Goal: Task Accomplishment & Management: Complete application form

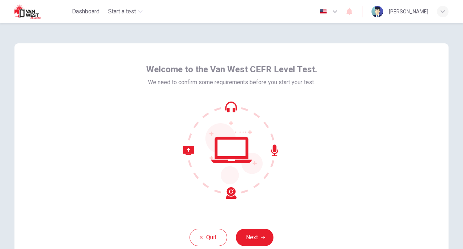
scroll to position [36, 0]
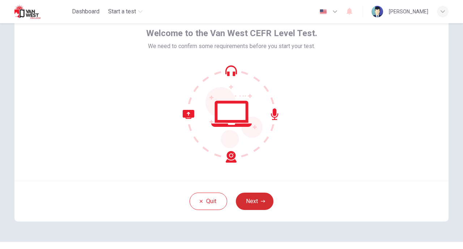
click at [262, 205] on button "Next" at bounding box center [255, 201] width 38 height 17
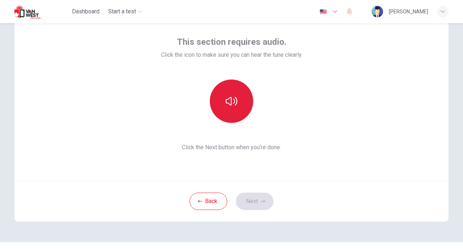
click at [240, 100] on button "button" at bounding box center [231, 101] width 43 height 43
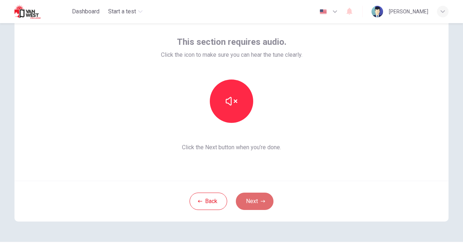
click at [261, 202] on icon "button" at bounding box center [263, 201] width 4 height 4
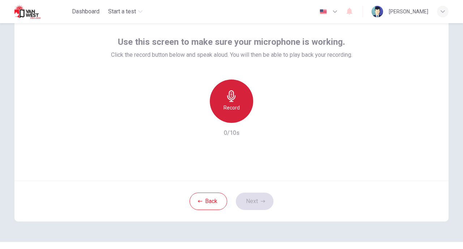
click at [241, 107] on div "Record" at bounding box center [231, 101] width 43 height 43
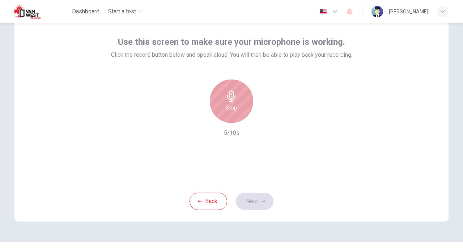
click at [230, 106] on h6 "Stop" at bounding box center [231, 107] width 11 height 9
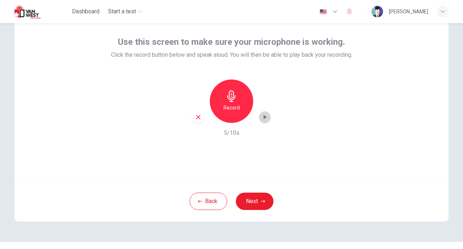
click at [262, 120] on icon "button" at bounding box center [264, 117] width 7 height 7
click at [264, 200] on button "Next" at bounding box center [255, 201] width 38 height 17
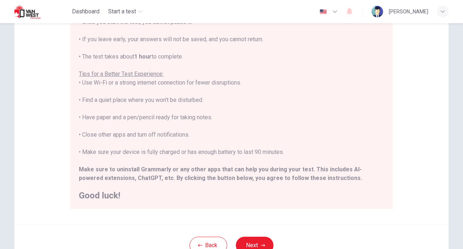
scroll to position [109, 0]
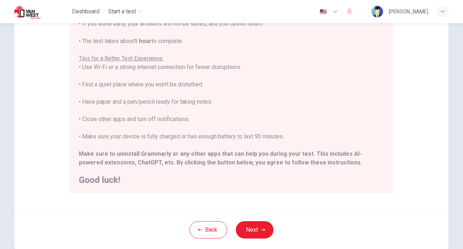
click at [255, 233] on button "Next" at bounding box center [255, 229] width 38 height 17
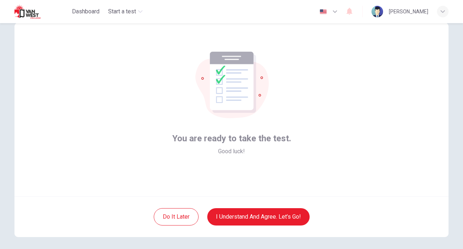
scroll to position [36, 0]
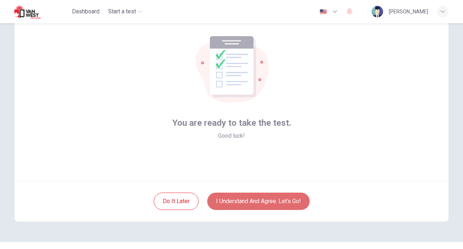
click at [252, 199] on button "I understand and agree. Let’s go!" at bounding box center [258, 201] width 102 height 17
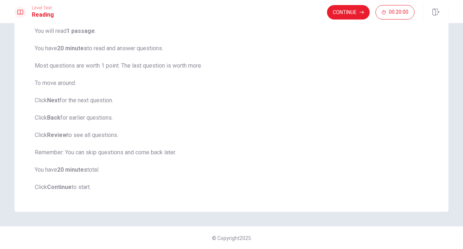
scroll to position [60, 0]
click at [354, 13] on button "Continue" at bounding box center [348, 12] width 43 height 14
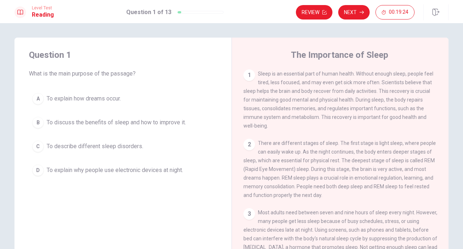
scroll to position [36, 0]
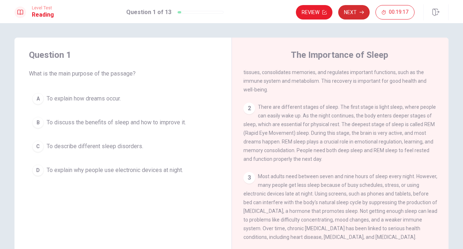
click at [354, 12] on button "Next" at bounding box center [353, 12] width 31 height 14
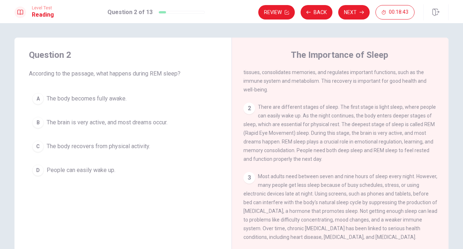
click at [107, 127] on button "B The brain is very active, and most dreams occur." at bounding box center [123, 123] width 188 height 18
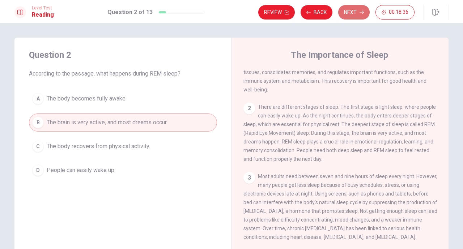
click at [354, 15] on button "Next" at bounding box center [353, 12] width 31 height 14
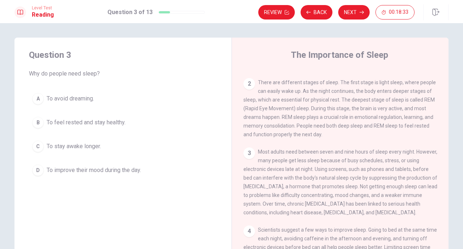
scroll to position [72, 0]
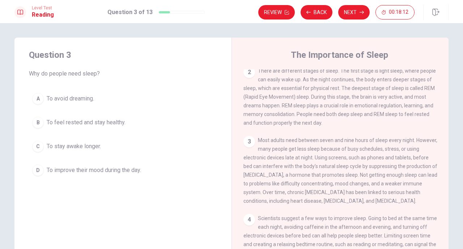
click at [107, 121] on span "To feel rested and stay healthy." at bounding box center [86, 122] width 79 height 9
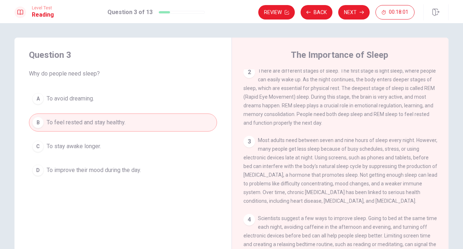
click at [353, 13] on button "Next" at bounding box center [353, 12] width 31 height 14
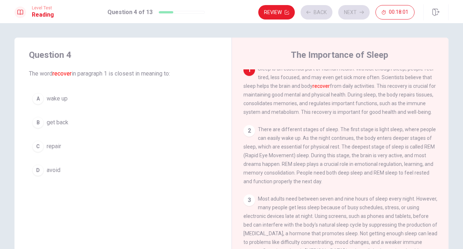
scroll to position [0, 0]
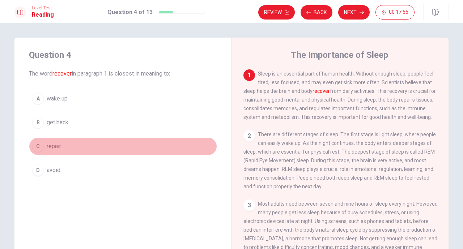
click at [62, 148] on button "C repair" at bounding box center [123, 146] width 188 height 18
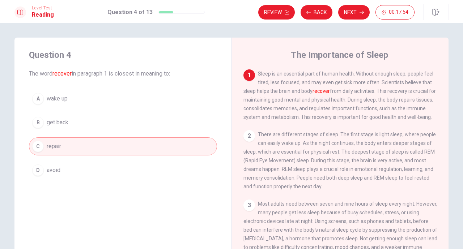
click at [368, 15] on button "Next" at bounding box center [353, 12] width 31 height 14
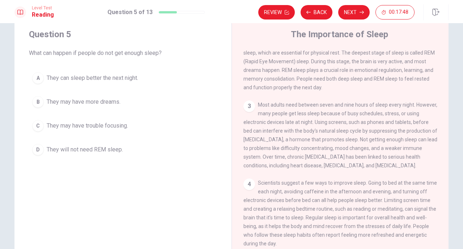
scroll to position [36, 0]
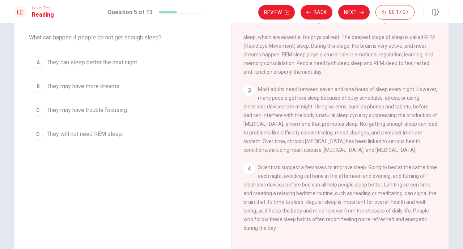
click at [117, 113] on span "They may have trouble focusing." at bounding box center [87, 110] width 81 height 9
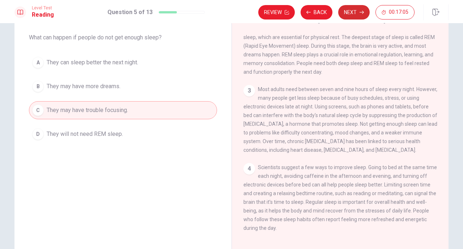
click at [351, 11] on button "Next" at bounding box center [353, 12] width 31 height 14
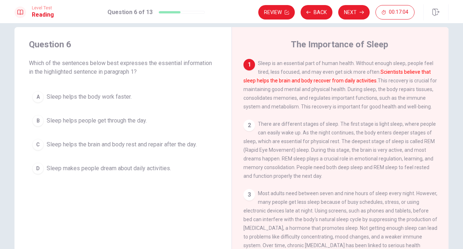
scroll to position [0, 0]
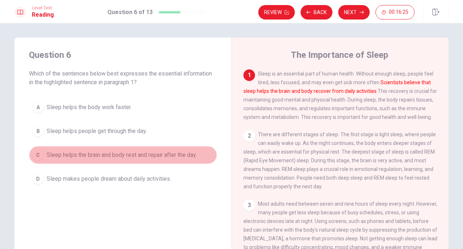
click at [147, 160] on button "C Sleep helps the brain and body rest and repair after the day." at bounding box center [123, 155] width 188 height 18
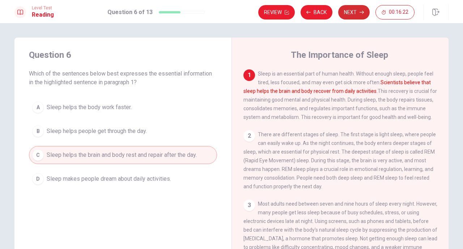
click at [350, 14] on button "Next" at bounding box center [353, 12] width 31 height 14
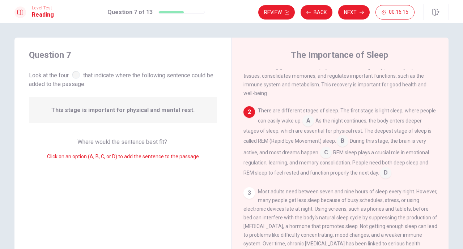
scroll to position [44, 0]
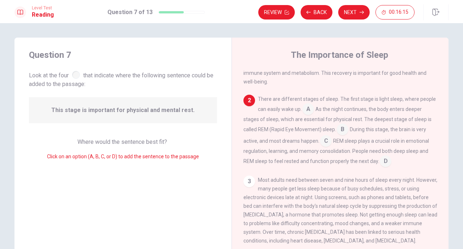
click at [309, 111] on input at bounding box center [308, 110] width 12 height 12
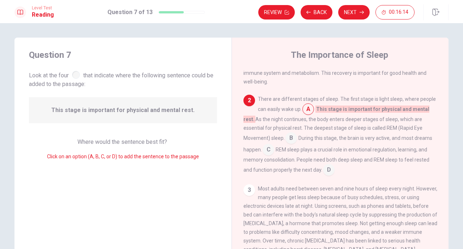
click at [309, 111] on input at bounding box center [308, 110] width 12 height 12
click at [240, 102] on div "The Importance of Sleep 1 Sleep is an essential part of human health. Without e…" at bounding box center [340, 163] width 217 height 251
click at [245, 102] on div "2" at bounding box center [250, 101] width 12 height 12
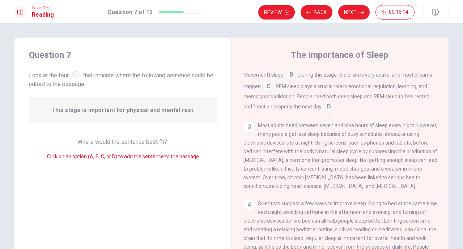
scroll to position [113, 0]
click at [323, 102] on input at bounding box center [329, 108] width 12 height 12
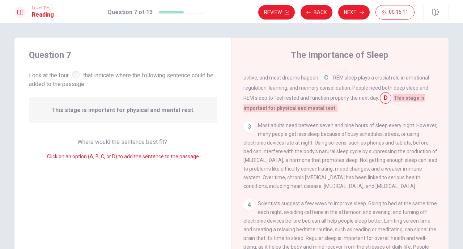
scroll to position [72, 0]
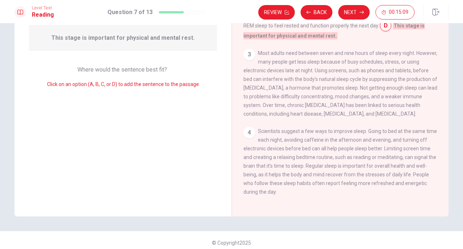
click at [249, 134] on div "4" at bounding box center [250, 133] width 12 height 12
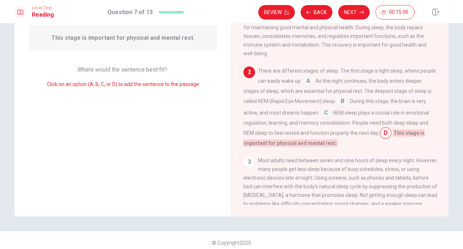
scroll to position [0, 0]
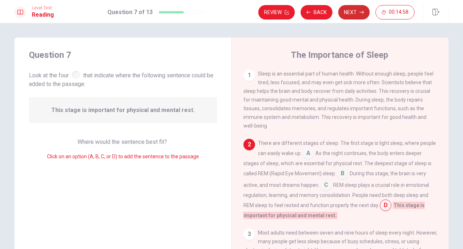
click at [360, 14] on button "Next" at bounding box center [353, 12] width 31 height 14
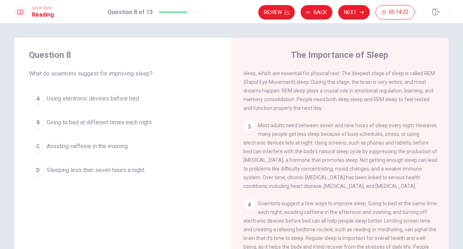
click at [98, 142] on span "Avoiding caffeine in the evening." at bounding box center [88, 146] width 82 height 9
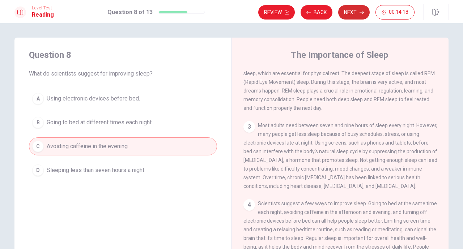
click at [353, 15] on button "Next" at bounding box center [353, 12] width 31 height 14
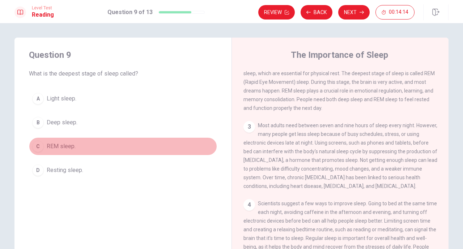
click at [50, 144] on span "REM sleep." at bounding box center [61, 146] width 29 height 9
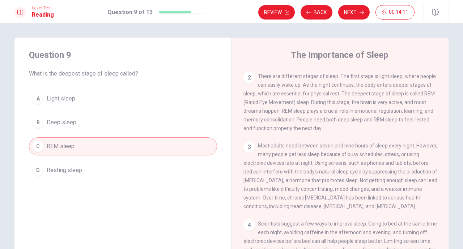
scroll to position [22, 0]
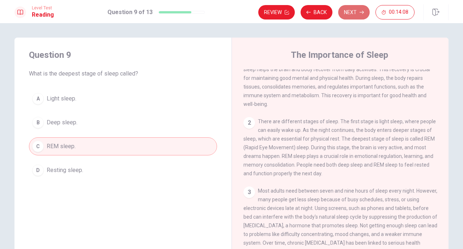
click at [362, 11] on icon "button" at bounding box center [362, 12] width 4 height 4
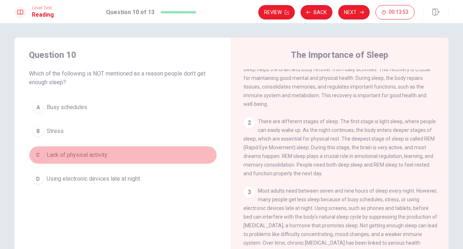
click at [84, 160] on button "C Lack of physical activity." at bounding box center [123, 155] width 188 height 18
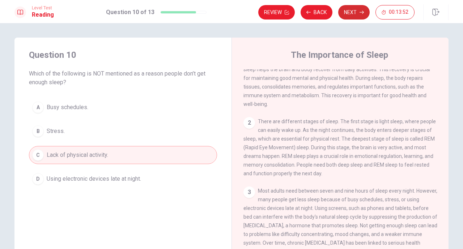
click at [351, 14] on button "Next" at bounding box center [353, 12] width 31 height 14
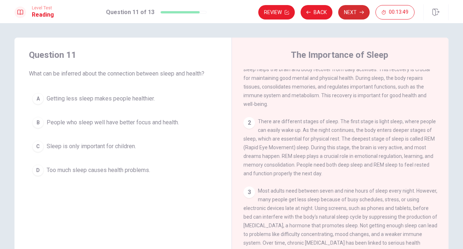
click at [352, 10] on button "Next" at bounding box center [353, 12] width 31 height 14
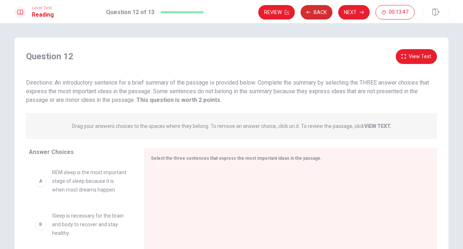
click at [322, 14] on button "Back" at bounding box center [317, 12] width 32 height 14
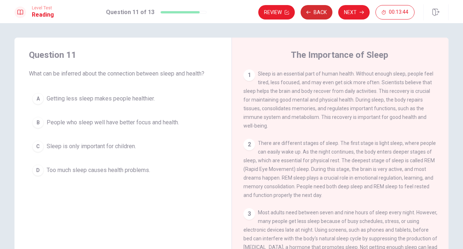
click at [327, 12] on button "Back" at bounding box center [317, 12] width 32 height 14
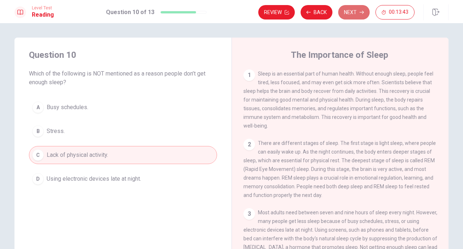
click at [357, 11] on button "Next" at bounding box center [353, 12] width 31 height 14
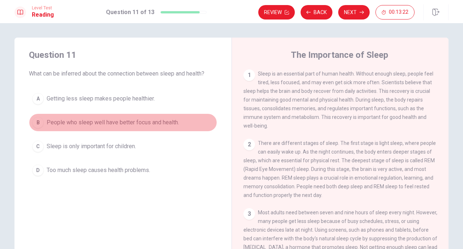
click at [108, 124] on span "People who sleep well have better focus and health." at bounding box center [113, 122] width 132 height 9
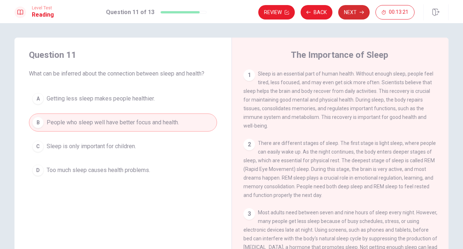
click at [344, 13] on button "Next" at bounding box center [353, 12] width 31 height 14
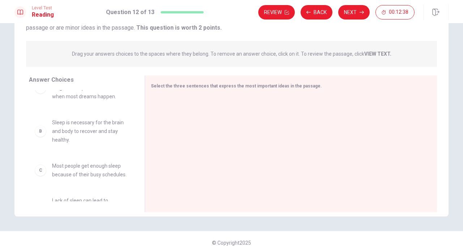
scroll to position [36, 0]
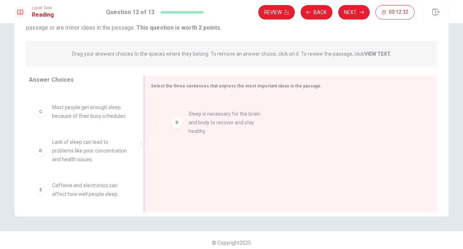
drag, startPoint x: 105, startPoint y: 132, endPoint x: 251, endPoint y: 128, distance: 146.6
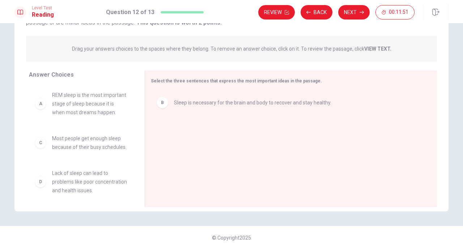
scroll to position [41, 0]
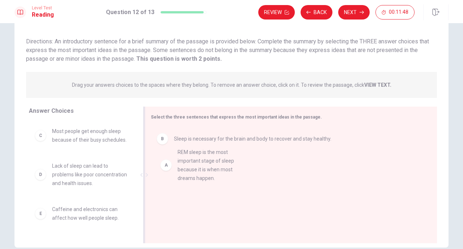
drag, startPoint x: 85, startPoint y: 149, endPoint x: 215, endPoint y: 171, distance: 131.0
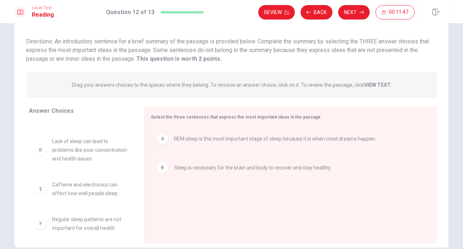
scroll to position [48, 0]
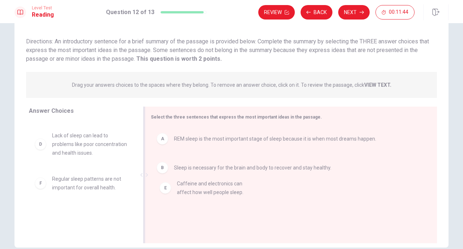
drag, startPoint x: 93, startPoint y: 187, endPoint x: 232, endPoint y: 191, distance: 139.0
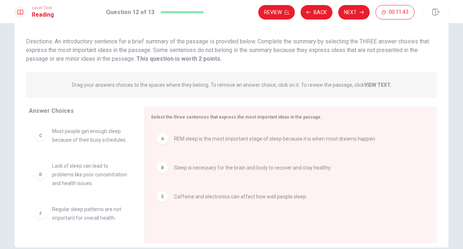
scroll to position [13, 0]
click at [354, 12] on button "Next" at bounding box center [353, 12] width 31 height 14
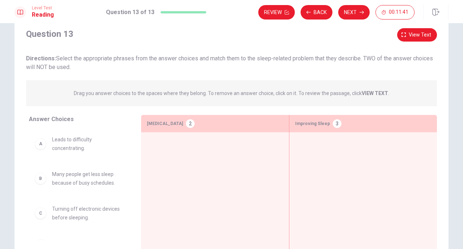
scroll to position [5, 0]
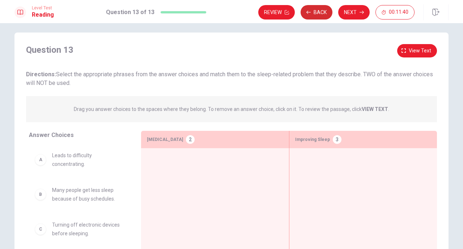
click at [318, 9] on button "Back" at bounding box center [317, 12] width 32 height 14
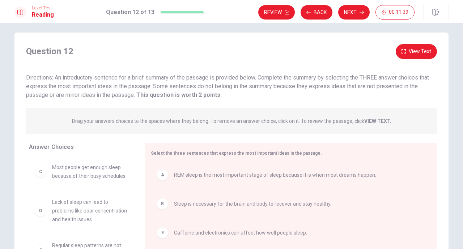
click at [354, 9] on button "Next" at bounding box center [353, 12] width 31 height 14
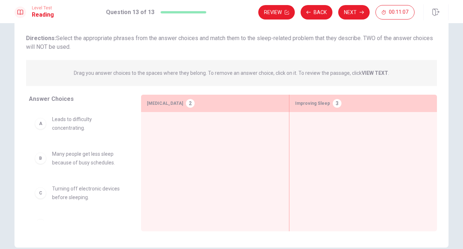
scroll to position [36, 0]
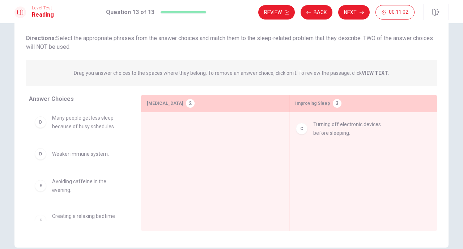
drag, startPoint x: 80, startPoint y: 157, endPoint x: 345, endPoint y: 129, distance: 266.4
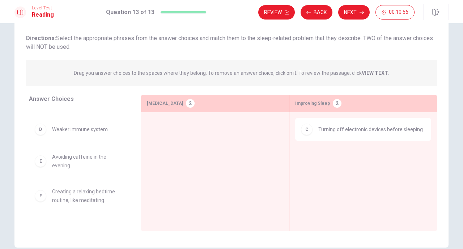
scroll to position [72, 0]
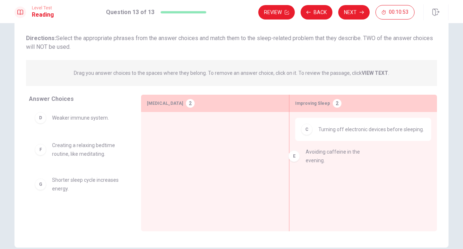
drag, startPoint x: 78, startPoint y: 158, endPoint x: 337, endPoint y: 165, distance: 259.1
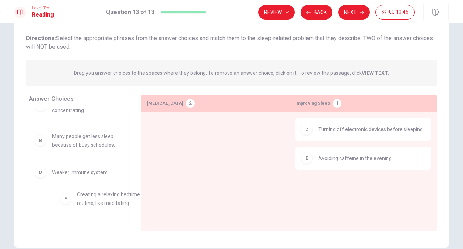
scroll to position [20, 0]
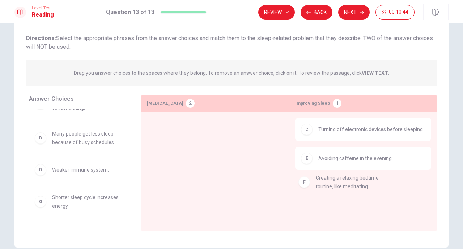
drag, startPoint x: 106, startPoint y: 210, endPoint x: 389, endPoint y: 183, distance: 284.2
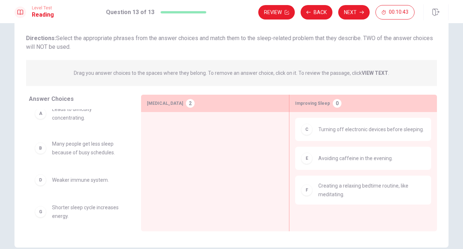
scroll to position [0, 0]
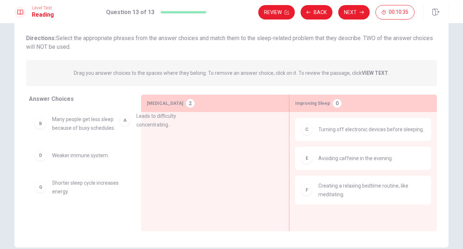
drag, startPoint x: 86, startPoint y: 131, endPoint x: 231, endPoint y: 136, distance: 145.5
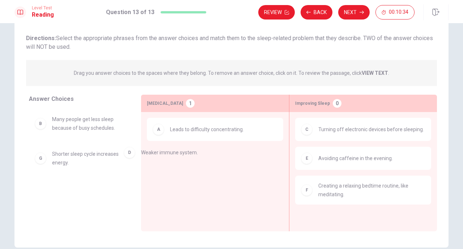
drag, startPoint x: 94, startPoint y: 156, endPoint x: 222, endPoint y: 151, distance: 128.6
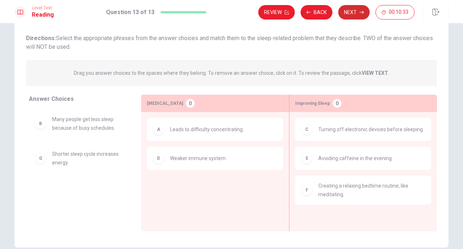
click at [350, 13] on button "Next" at bounding box center [353, 12] width 31 height 14
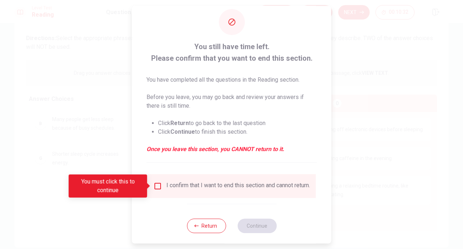
scroll to position [20, 0]
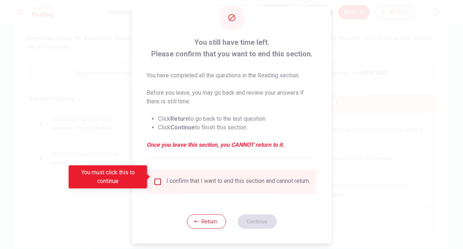
click at [205, 216] on button "Return" at bounding box center [206, 222] width 39 height 14
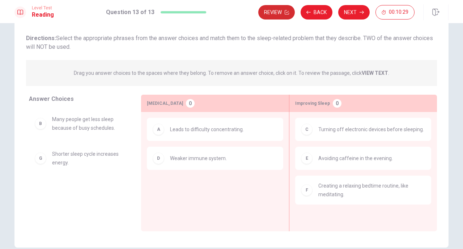
click at [291, 16] on button "Review" at bounding box center [276, 12] width 37 height 14
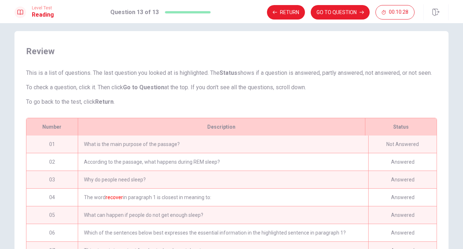
scroll to position [0, 0]
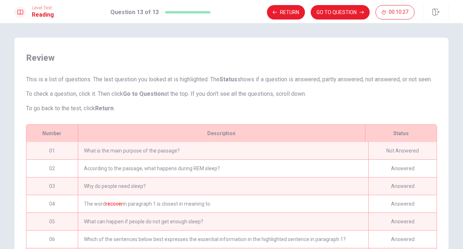
click at [190, 158] on div "What is the main purpose of the passage?" at bounding box center [223, 150] width 291 height 17
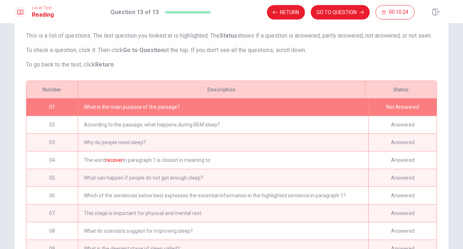
scroll to position [43, 0]
click at [228, 115] on div "What is the main purpose of the passage?" at bounding box center [223, 107] width 291 height 17
click at [286, 16] on button "Return" at bounding box center [286, 12] width 38 height 14
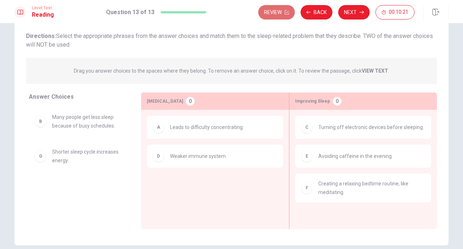
click at [287, 15] on button "Review" at bounding box center [276, 12] width 37 height 14
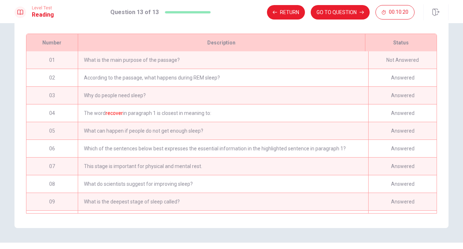
scroll to position [80, 0]
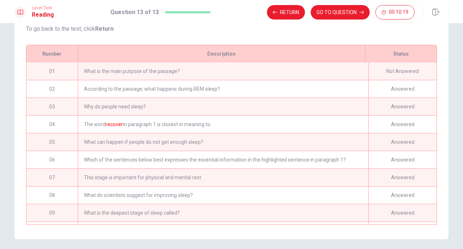
click at [370, 79] on div "Not Answered" at bounding box center [402, 71] width 68 height 17
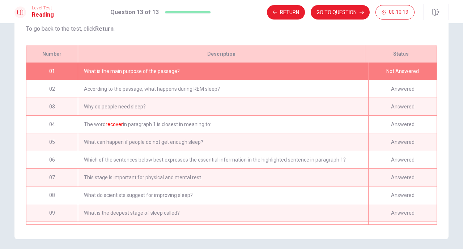
click at [368, 80] on div "Not Answered" at bounding box center [402, 71] width 68 height 17
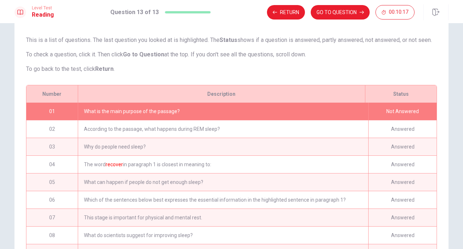
scroll to position [7, 0]
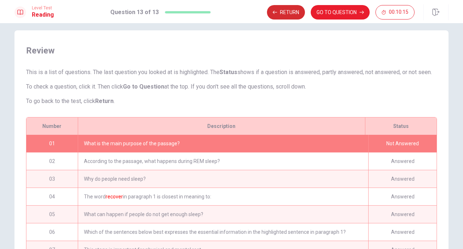
click at [290, 15] on button "Return" at bounding box center [286, 12] width 38 height 14
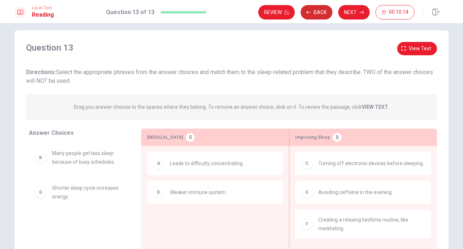
click at [316, 14] on button "Back" at bounding box center [317, 12] width 32 height 14
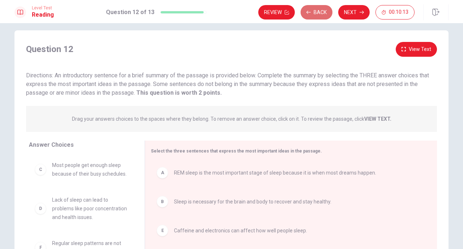
click at [316, 14] on button "Back" at bounding box center [317, 12] width 32 height 14
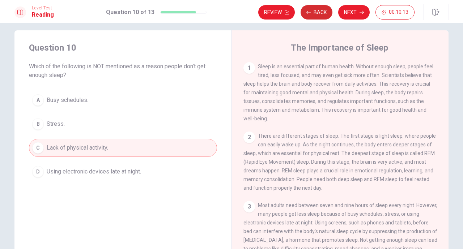
click at [316, 14] on button "Back" at bounding box center [317, 12] width 32 height 14
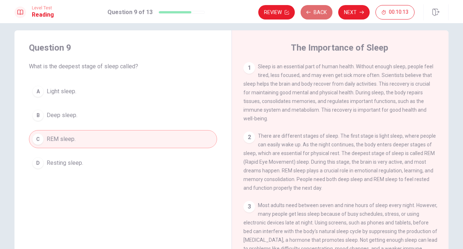
click at [316, 14] on button "Back" at bounding box center [317, 12] width 32 height 14
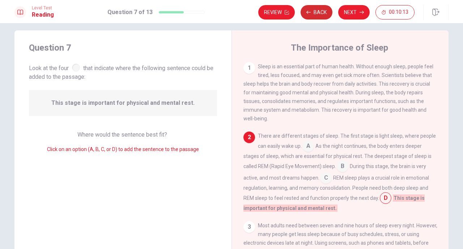
click at [316, 14] on button "Back" at bounding box center [317, 12] width 32 height 14
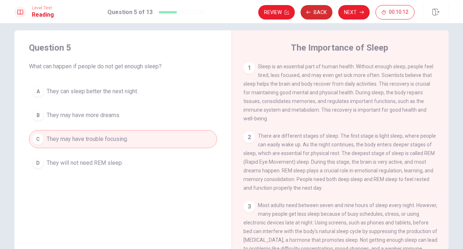
click at [316, 14] on button "Back" at bounding box center [317, 12] width 32 height 14
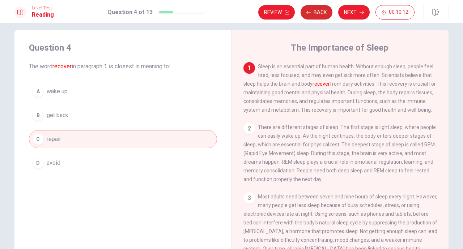
click at [316, 14] on button "Back" at bounding box center [317, 12] width 32 height 14
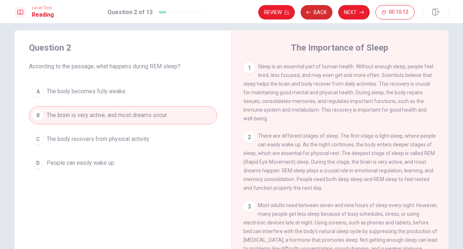
click at [316, 14] on button "Back" at bounding box center [317, 12] width 32 height 14
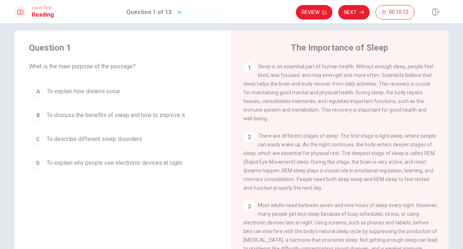
click at [316, 14] on button "Review" at bounding box center [314, 12] width 37 height 14
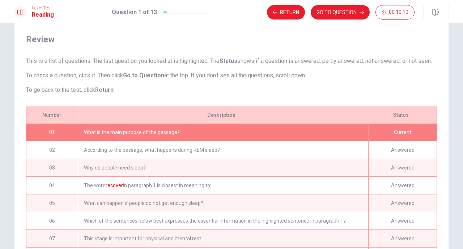
scroll to position [7, 0]
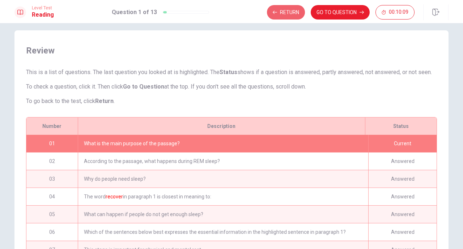
click at [292, 13] on button "Return" at bounding box center [286, 12] width 38 height 14
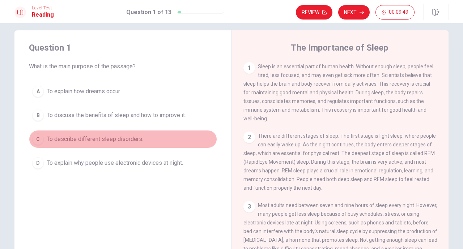
click at [126, 137] on span "To describe different sleep disorders." at bounding box center [95, 139] width 97 height 9
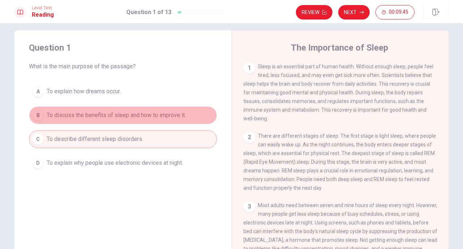
click at [116, 111] on span "To discuss the benefits of sleep and how to improve it." at bounding box center [116, 115] width 139 height 9
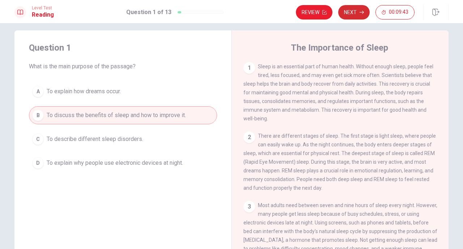
click at [368, 14] on button "Next" at bounding box center [353, 12] width 31 height 14
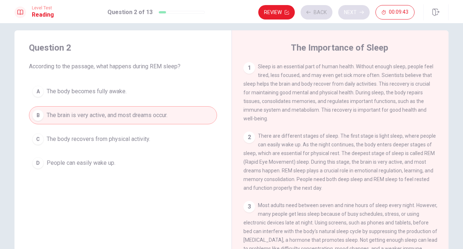
click at [368, 14] on div "Review Back Next 00:09:43" at bounding box center [336, 12] width 156 height 14
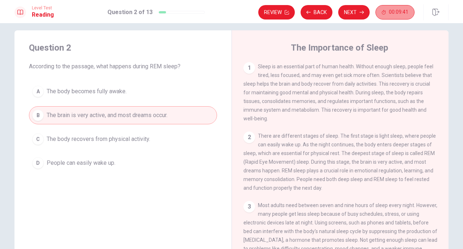
click at [398, 13] on span "00:09:41" at bounding box center [399, 12] width 20 height 6
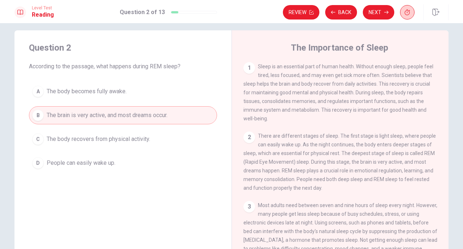
click at [407, 13] on icon "button" at bounding box center [408, 12] width 6 height 6
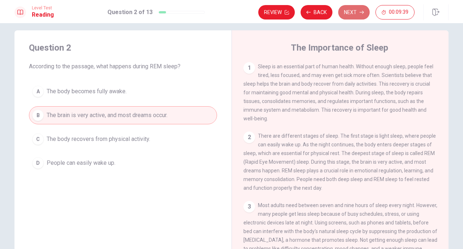
click at [352, 15] on button "Next" at bounding box center [353, 12] width 31 height 14
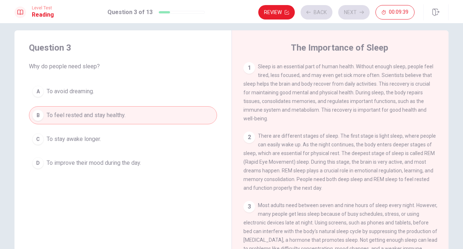
click at [352, 15] on div "Review Back Next 00:09:39" at bounding box center [336, 12] width 156 height 14
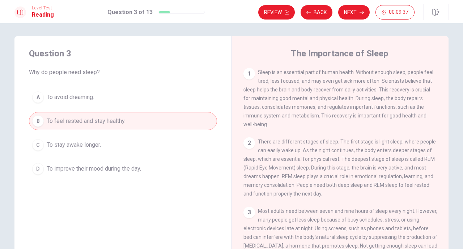
scroll to position [0, 0]
click at [349, 12] on button "Next" at bounding box center [353, 12] width 31 height 14
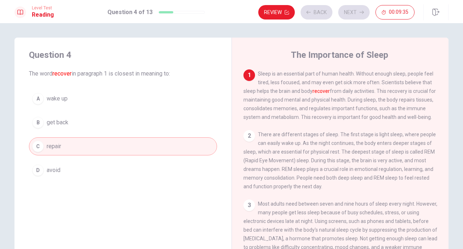
click at [350, 12] on div "Review Back Next 00:09:35" at bounding box center [336, 12] width 156 height 14
click at [350, 12] on div "Review Back Next 00:09:34" at bounding box center [336, 12] width 156 height 14
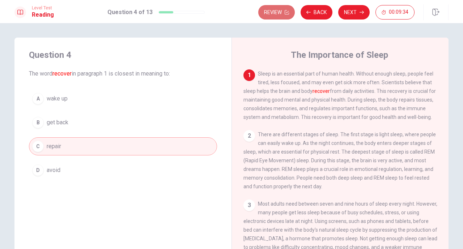
click at [274, 14] on button "Review" at bounding box center [276, 12] width 37 height 14
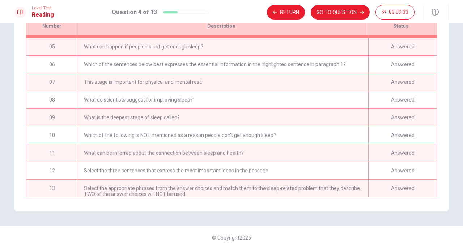
scroll to position [76, 0]
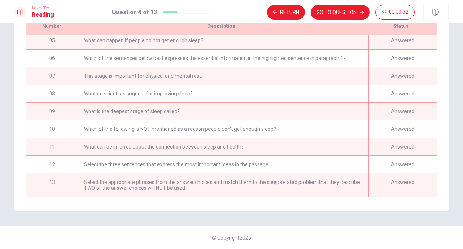
click at [308, 183] on div "Select the appropriate phrases from the answer choices and match them to the sl…" at bounding box center [223, 185] width 291 height 23
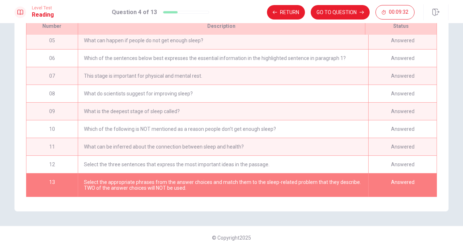
click at [308, 183] on div "Select the appropriate phrases from the answer choices and match them to the sl…" at bounding box center [223, 185] width 291 height 23
click at [433, 15] on icon "button" at bounding box center [435, 12] width 7 height 7
click at [347, 14] on button "GO TO QUESTION" at bounding box center [340, 12] width 59 height 14
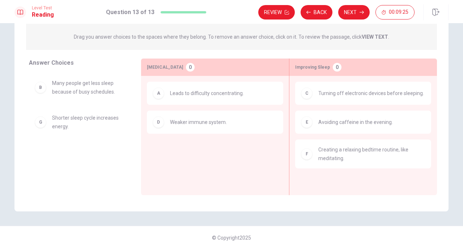
scroll to position [77, 0]
click at [355, 12] on button "Next" at bounding box center [353, 12] width 31 height 14
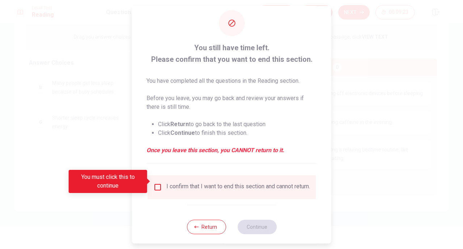
scroll to position [20, 0]
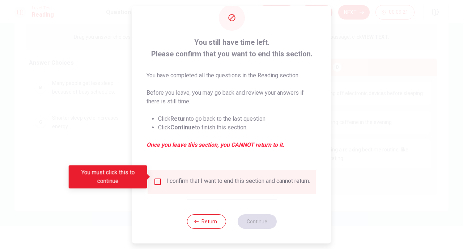
click at [158, 180] on input "You must click this to continue" at bounding box center [157, 182] width 9 height 9
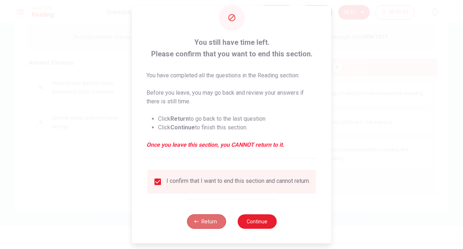
click at [216, 223] on button "Return" at bounding box center [206, 222] width 39 height 14
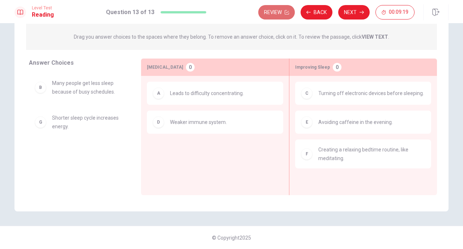
click at [294, 16] on button "Review" at bounding box center [276, 12] width 37 height 14
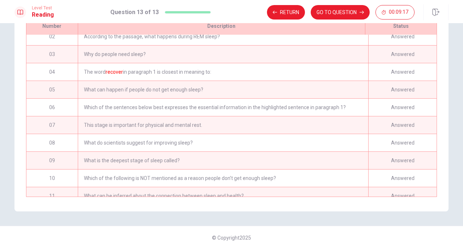
scroll to position [0, 0]
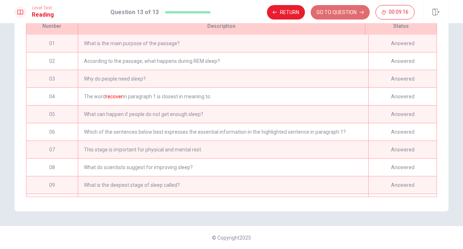
click at [349, 12] on button "GO TO QUESTION" at bounding box center [340, 12] width 59 height 14
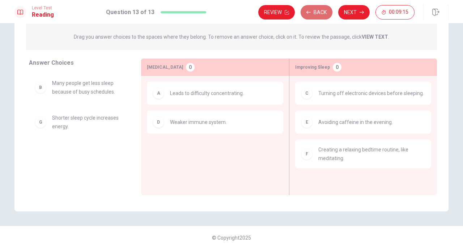
click at [321, 18] on button "Back" at bounding box center [317, 12] width 32 height 14
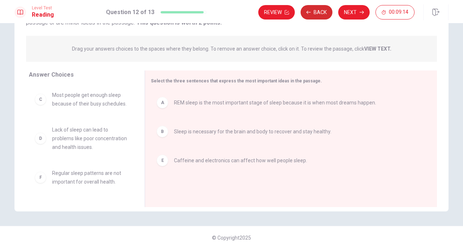
click at [320, 14] on button "Back" at bounding box center [317, 12] width 32 height 14
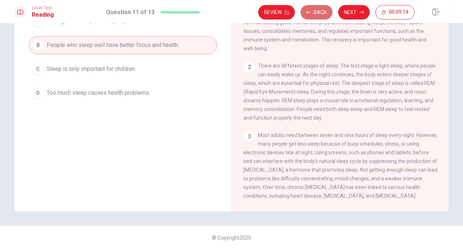
click at [320, 14] on button "Back" at bounding box center [317, 12] width 32 height 14
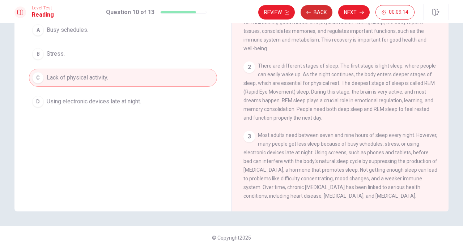
click at [320, 14] on button "Back" at bounding box center [317, 12] width 32 height 14
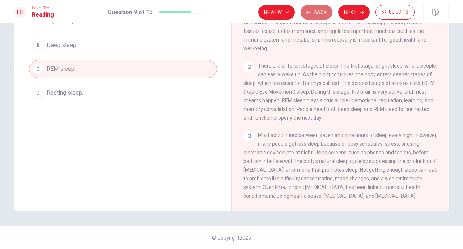
click at [320, 14] on button "Back" at bounding box center [317, 12] width 32 height 14
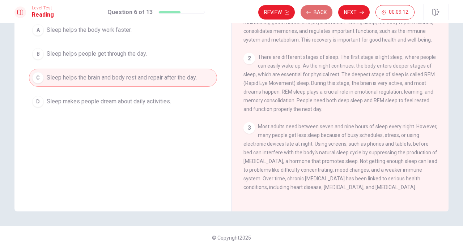
click at [320, 14] on button "Back" at bounding box center [317, 12] width 32 height 14
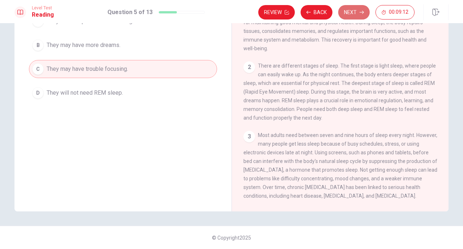
click at [365, 14] on button "Next" at bounding box center [353, 12] width 31 height 14
click at [365, 14] on div "Review Back Next 00:09:12" at bounding box center [336, 12] width 156 height 14
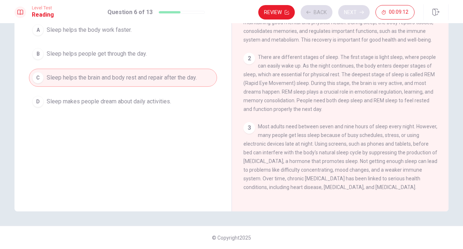
click at [365, 14] on div "Review Back Next 00:09:12" at bounding box center [336, 12] width 156 height 14
click at [365, 14] on div "Review Back Next 00:09:11" at bounding box center [336, 12] width 156 height 14
click at [362, 14] on div "Review Back Next 00:09:11" at bounding box center [336, 12] width 156 height 14
click at [358, 13] on button "Next" at bounding box center [353, 12] width 31 height 14
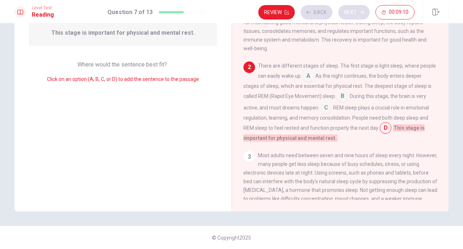
scroll to position [17, 0]
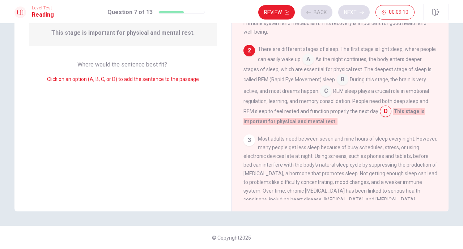
click at [358, 13] on div "Review Back Next 00:09:10" at bounding box center [336, 12] width 156 height 14
click at [358, 13] on button "Next" at bounding box center [353, 12] width 31 height 14
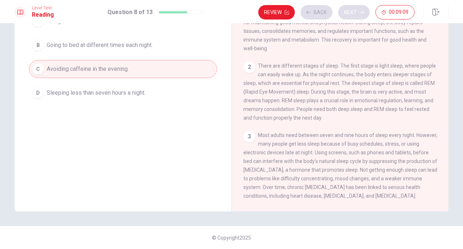
click at [358, 13] on div "Review Back Next 00:09:09" at bounding box center [336, 12] width 156 height 14
click at [358, 13] on button "Next" at bounding box center [353, 12] width 31 height 14
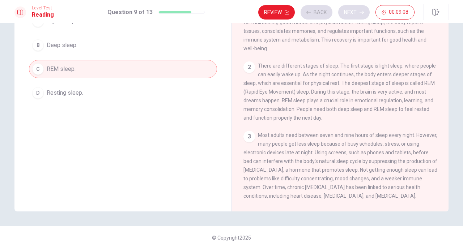
click at [358, 13] on div "Review Back Next 00:09:08" at bounding box center [336, 12] width 156 height 14
click at [358, 13] on div "Review Back Next 00:09:07" at bounding box center [336, 12] width 156 height 14
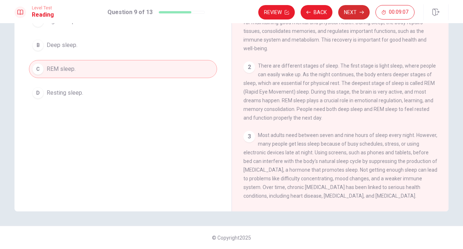
click at [358, 13] on button "Next" at bounding box center [353, 12] width 31 height 14
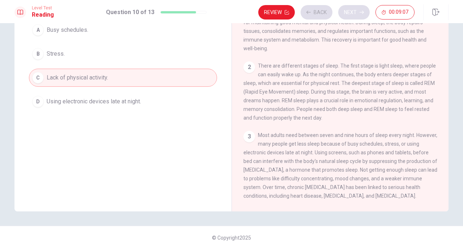
click at [358, 13] on div "Review Back Next 00:09:07" at bounding box center [336, 12] width 156 height 14
click at [358, 13] on div "Review Back Next 00:09:06" at bounding box center [336, 12] width 156 height 14
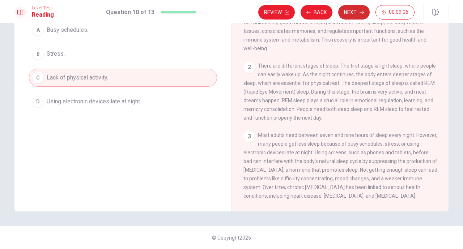
click at [358, 13] on button "Next" at bounding box center [353, 12] width 31 height 14
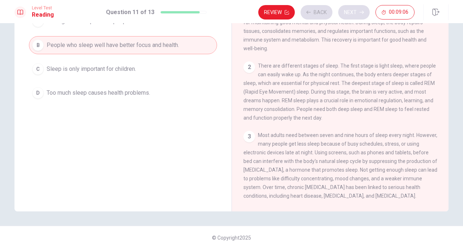
click at [358, 13] on div "Review Back Next 00:09:06" at bounding box center [336, 12] width 156 height 14
click at [358, 13] on div "Review Back Next 00:09:05" at bounding box center [336, 12] width 156 height 14
click at [358, 13] on button "Next" at bounding box center [353, 12] width 31 height 14
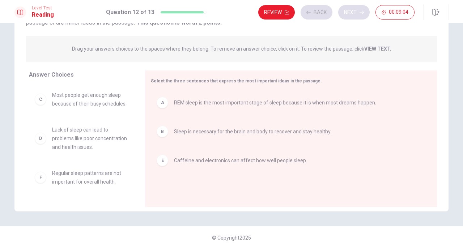
click at [358, 13] on div "Review Back Next 00:09:04" at bounding box center [336, 12] width 156 height 14
click at [358, 13] on button "Next" at bounding box center [353, 12] width 31 height 14
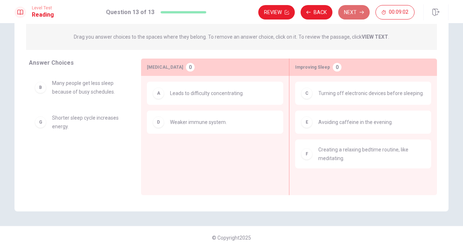
click at [358, 13] on button "Next" at bounding box center [353, 12] width 31 height 14
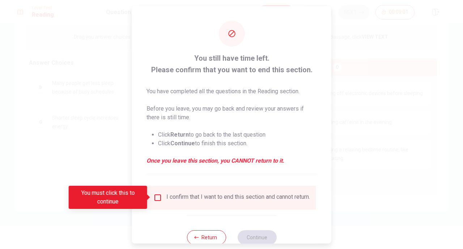
click at [153, 199] on input "You must click this to continue" at bounding box center [157, 197] width 9 height 9
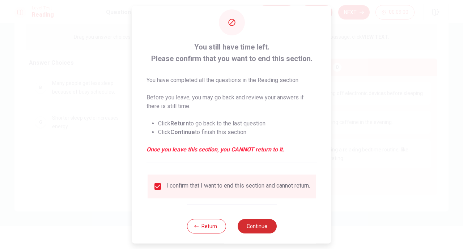
scroll to position [20, 0]
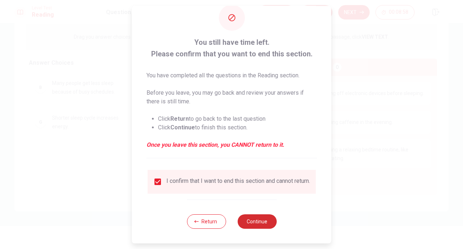
click at [261, 227] on button "Continue" at bounding box center [256, 222] width 39 height 14
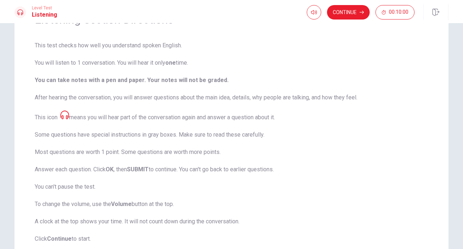
scroll to position [72, 0]
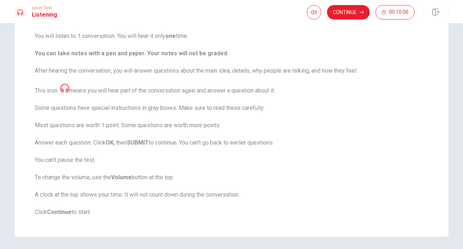
drag, startPoint x: 346, startPoint y: 13, endPoint x: 344, endPoint y: 21, distance: 7.6
click at [344, 20] on div "Continue 00:10:00" at bounding box center [378, 12] width 142 height 16
click at [344, 16] on button "Continue" at bounding box center [348, 12] width 43 height 14
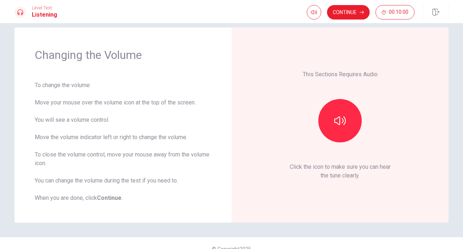
scroll to position [0, 0]
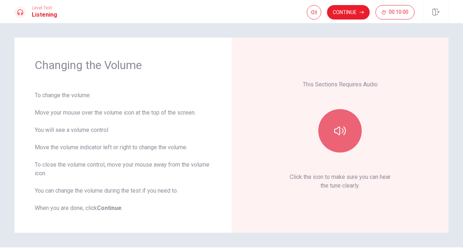
click at [329, 136] on button "button" at bounding box center [339, 130] width 43 height 43
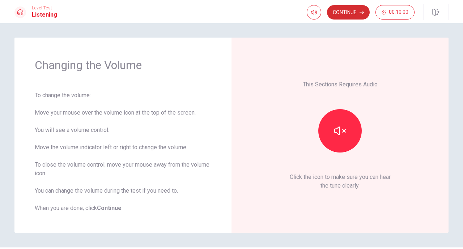
click at [353, 17] on button "Continue" at bounding box center [348, 12] width 43 height 14
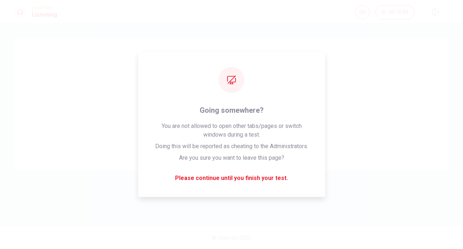
click at [371, 67] on div "Get ready to answer the questions. You may use your notes to help you answer." at bounding box center [231, 104] width 376 height 75
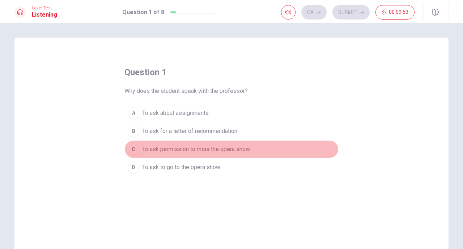
click at [177, 148] on span "To ask permission to miss the opera show" at bounding box center [196, 149] width 108 height 9
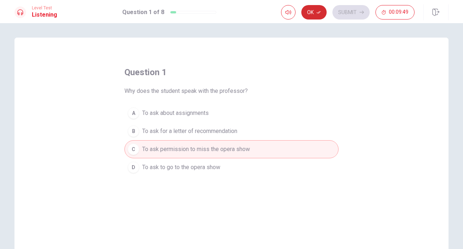
click at [316, 12] on button "Ok" at bounding box center [313, 12] width 25 height 14
click at [347, 14] on button "Submit" at bounding box center [351, 12] width 37 height 14
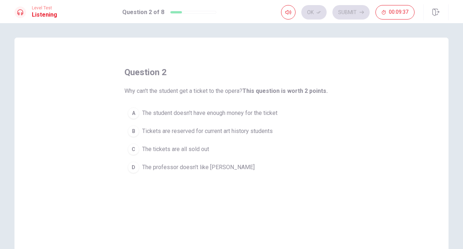
click at [209, 132] on span "Tickets are reserved for current art history students" at bounding box center [207, 131] width 131 height 9
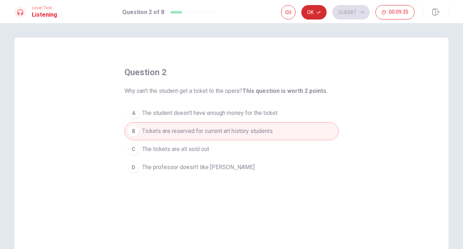
click at [321, 16] on button "Ok" at bounding box center [313, 12] width 25 height 14
click at [352, 18] on button "Submit" at bounding box center [351, 12] width 37 height 14
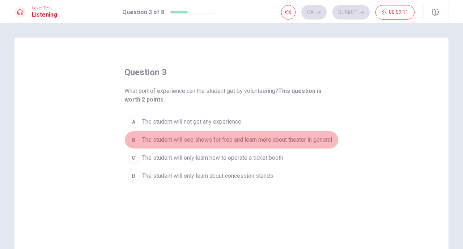
click at [221, 139] on span "The student will see shows for free and learn more about theater in general" at bounding box center [237, 140] width 190 height 9
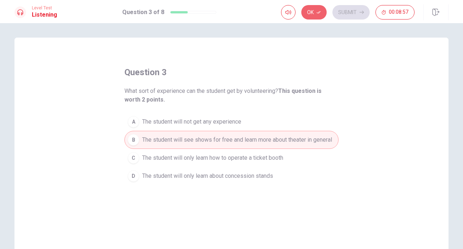
click at [316, 16] on button "Ok" at bounding box center [313, 12] width 25 height 14
click at [352, 24] on div "question 3 What sort of experience can the student get by volunteering? This qu…" at bounding box center [231, 136] width 463 height 226
click at [352, 18] on button "Submit" at bounding box center [351, 12] width 37 height 14
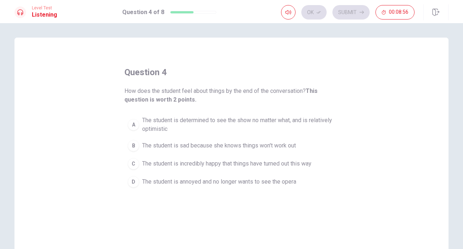
click at [355, 6] on div "Ok Submit 00:08:56" at bounding box center [348, 12] width 134 height 14
click at [203, 115] on button "A The student is determined to see the show no matter what, and is relatively o…" at bounding box center [231, 125] width 214 height 24
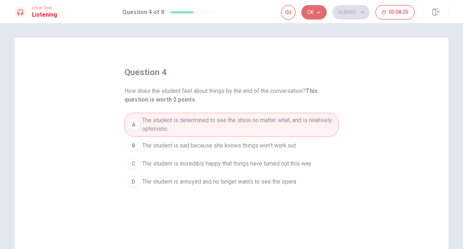
click at [313, 12] on button "Ok" at bounding box center [313, 12] width 25 height 14
click at [354, 17] on button "Submit" at bounding box center [351, 12] width 37 height 14
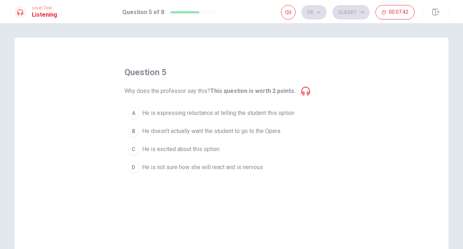
click at [215, 173] on button "D He is not sure how she will react and is nervous" at bounding box center [231, 167] width 214 height 18
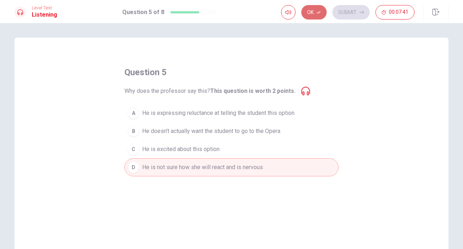
click at [318, 16] on button "Ok" at bounding box center [313, 12] width 25 height 14
click at [350, 10] on button "Submit" at bounding box center [351, 12] width 37 height 14
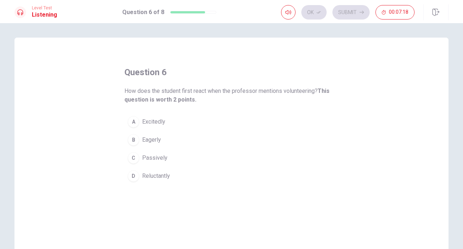
click at [164, 181] on button "D Reluctantly" at bounding box center [231, 176] width 214 height 18
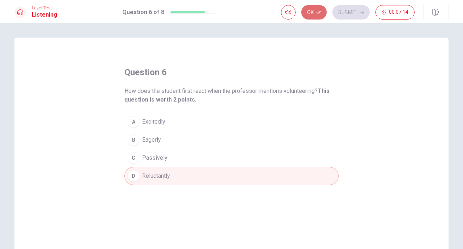
click at [313, 12] on button "Ok" at bounding box center [313, 12] width 25 height 14
click at [350, 9] on button "Submit" at bounding box center [351, 12] width 37 height 14
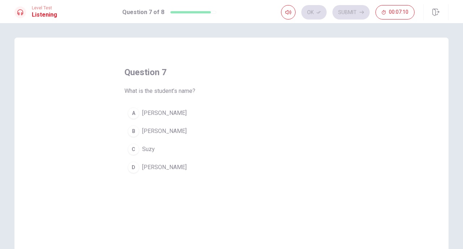
click at [153, 169] on span "[PERSON_NAME]" at bounding box center [164, 167] width 45 height 9
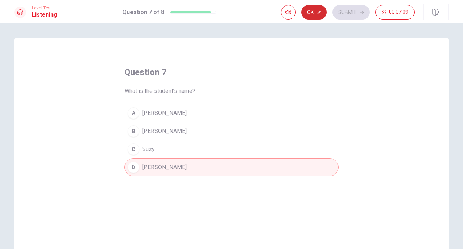
click at [313, 17] on button "Ok" at bounding box center [313, 12] width 25 height 14
click at [357, 13] on button "Submit" at bounding box center [351, 12] width 37 height 14
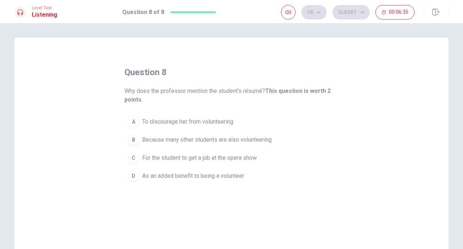
click at [258, 160] on button "C For the student to get a job at the opera show" at bounding box center [231, 158] width 214 height 18
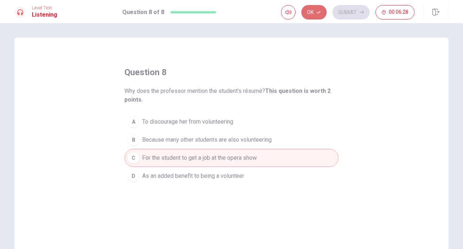
click at [319, 15] on button "Ok" at bounding box center [313, 12] width 25 height 14
click at [349, 16] on button "Submit" at bounding box center [351, 12] width 37 height 14
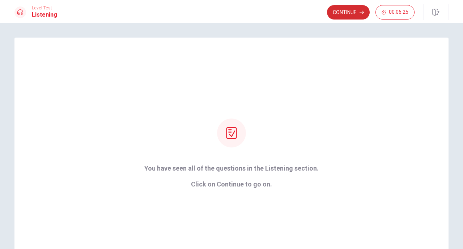
click at [360, 13] on icon "button" at bounding box center [362, 12] width 4 height 4
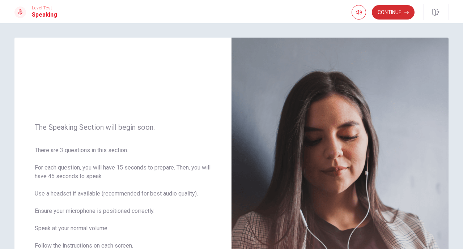
click at [406, 9] on button "Continue" at bounding box center [393, 12] width 43 height 14
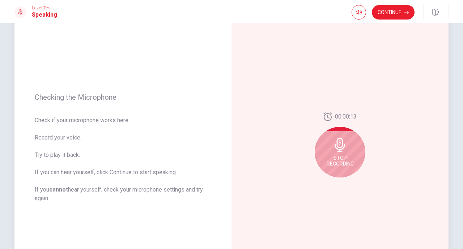
scroll to position [36, 0]
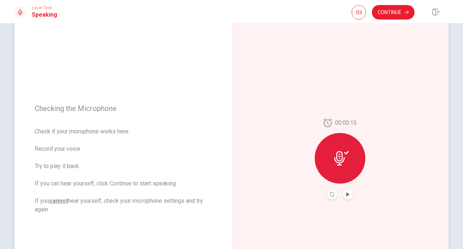
click at [346, 191] on button "Play Audio" at bounding box center [348, 195] width 10 height 10
click at [398, 14] on button "Continue" at bounding box center [393, 12] width 43 height 14
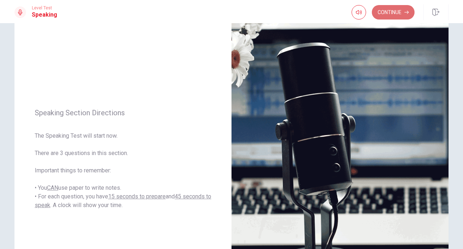
click at [391, 9] on button "Continue" at bounding box center [393, 12] width 43 height 14
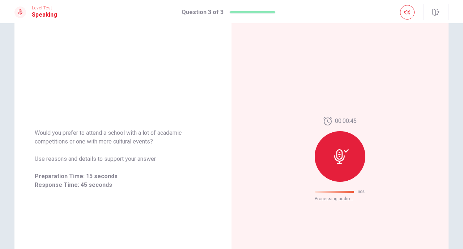
scroll to position [0, 0]
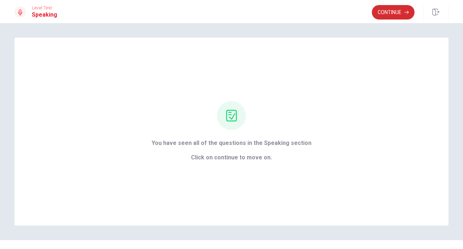
click at [386, 8] on button "Continue" at bounding box center [393, 12] width 43 height 14
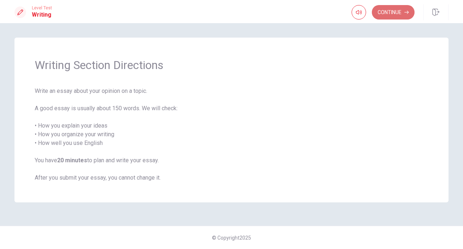
click at [385, 14] on button "Continue" at bounding box center [393, 12] width 43 height 14
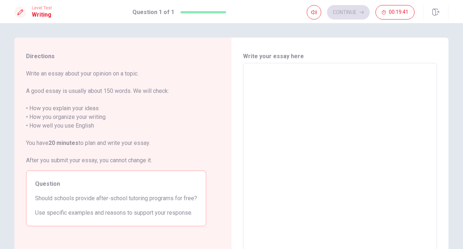
click at [339, 99] on textarea at bounding box center [340, 163] width 184 height 188
type textarea "I"
type textarea "x"
type textarea "I"
type textarea "x"
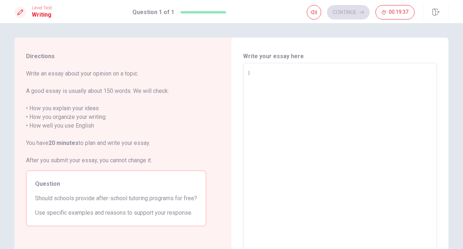
type textarea "I t"
type textarea "x"
type textarea "I th"
type textarea "x"
type textarea "I thi"
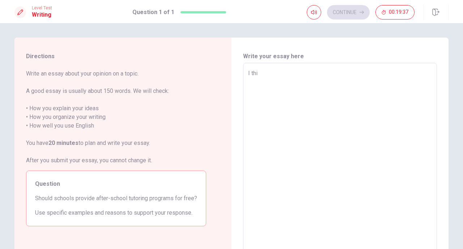
type textarea "x"
type textarea "I thin"
type textarea "x"
type textarea "I think"
type textarea "x"
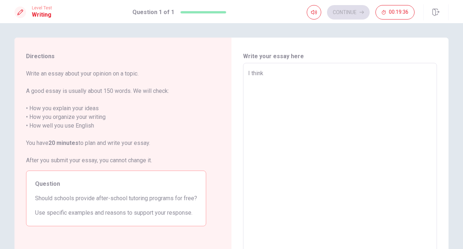
type textarea "I think"
type textarea "x"
type textarea "I think s"
type textarea "x"
type textarea "I think sc"
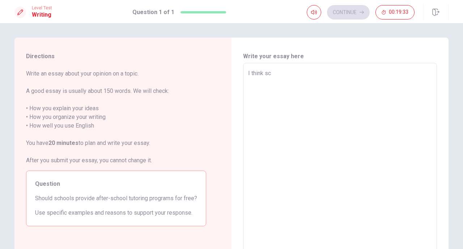
type textarea "x"
type textarea "I think sch"
type textarea "x"
type textarea "I think scho"
type textarea "x"
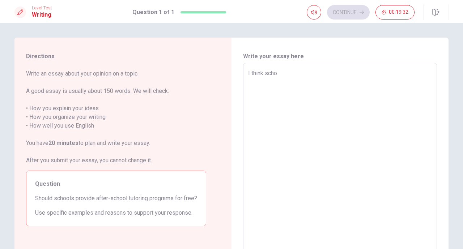
type textarea "I think schoo"
type textarea "x"
type textarea "I think school"
type textarea "x"
type textarea "I think schools"
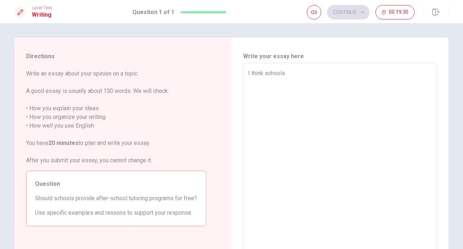
type textarea "x"
type textarea "I think schools"
type textarea "x"
type textarea "I think schools s"
type textarea "x"
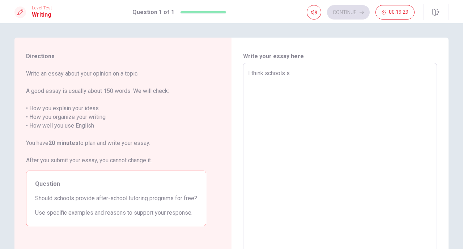
type textarea "I think schools sh"
type textarea "x"
type textarea "I think schools sho"
type textarea "x"
type textarea "I think schools shou"
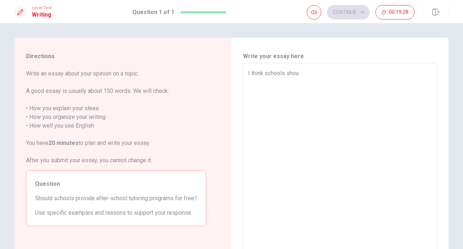
type textarea "x"
type textarea "I think schools shoul"
type textarea "x"
type textarea "I think schools should"
type textarea "x"
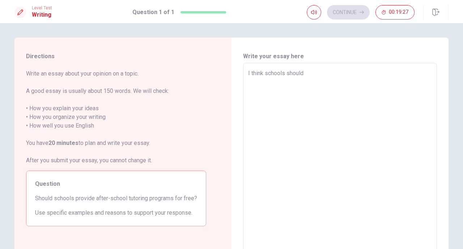
type textarea "I think schools should"
type textarea "x"
type textarea "I think schools should p"
type textarea "x"
type textarea "I think schools should pr"
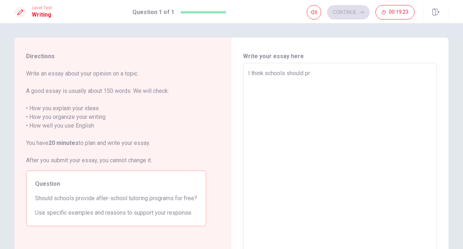
type textarea "x"
type textarea "I think schools should pro"
type textarea "x"
type textarea "I think schools should prov"
type textarea "x"
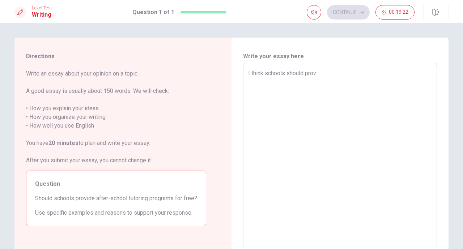
type textarea "I think schools should provi"
type textarea "x"
type textarea "I think schools should provid"
type textarea "x"
type textarea "I think schools should provide"
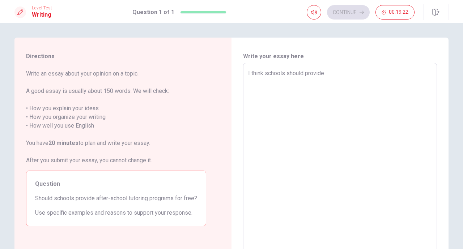
type textarea "x"
type textarea "I think schools should provide"
type textarea "x"
type textarea "I think schools should provide s"
type textarea "x"
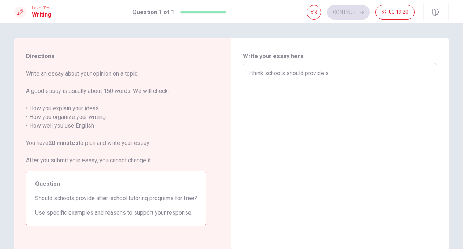
type textarea "I think schools should provide"
type textarea "x"
type textarea "I think schools should provide a"
type textarea "x"
type textarea "I think schools should provide af"
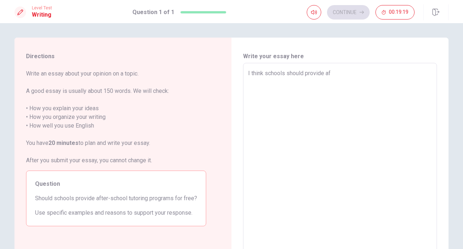
type textarea "x"
type textarea "I think schools should provide aft"
type textarea "x"
type textarea "I think schools should provide afte"
type textarea "x"
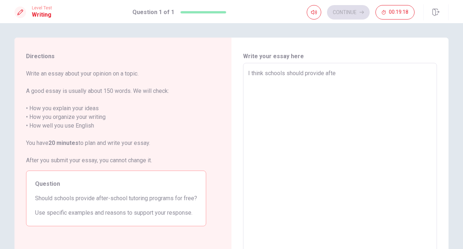
type textarea "I think schools should provide after"
type textarea "x"
type textarea "I think schools should provide after-"
type textarea "x"
type textarea "I think schools should provide after-s"
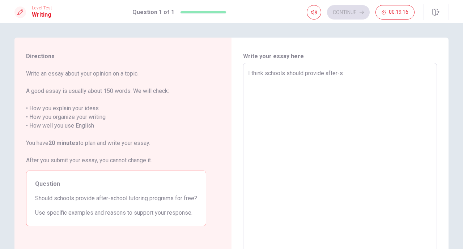
type textarea "x"
type textarea "I think schools should provide after-sc"
type textarea "x"
type textarea "I think schools should provide after-sch"
type textarea "x"
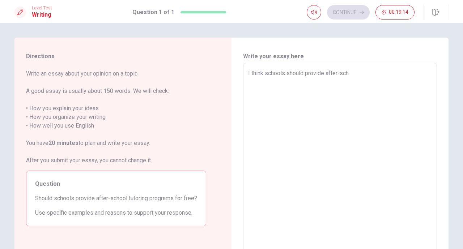
type textarea "I think schools should provide after-scho"
type textarea "x"
type textarea "I think schools should provide after-schoo"
type textarea "x"
type textarea "I think schools should provide after-school"
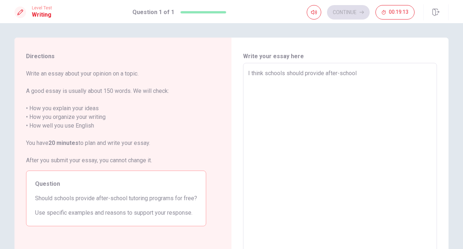
type textarea "x"
type textarea "I think schools should provide after-school"
type textarea "x"
type textarea "I think schools should provide after-school t"
type textarea "x"
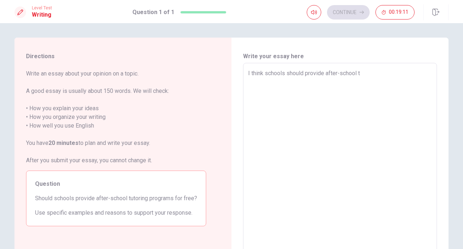
type textarea "I think schools should provide after-school tu"
type textarea "x"
type textarea "I think schools should provide after-school tut"
type textarea "x"
type textarea "I think schools should provide after-school tuto"
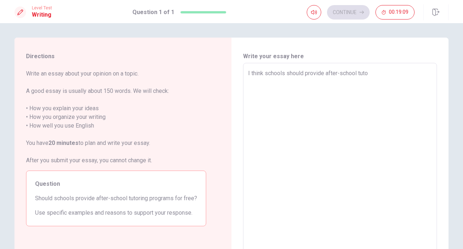
type textarea "x"
type textarea "I think schools should provide after-school tutor"
type textarea "x"
type textarea "I think schools should provide after-school tutori"
type textarea "x"
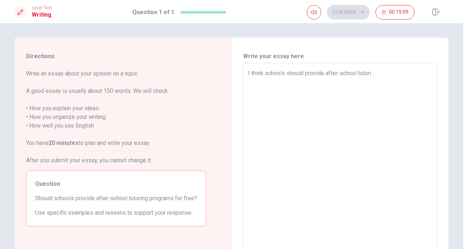
type textarea "I think schools should provide after-school tutorin"
type textarea "x"
type textarea "I think schools should provide after-school tutoring"
type textarea "x"
type textarea "I think schools should provide after-school tutoring"
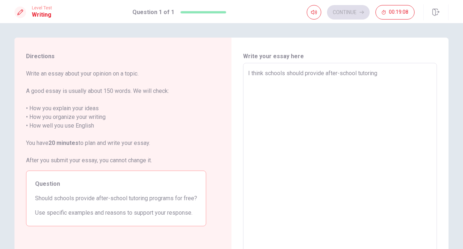
type textarea "x"
type textarea "I think schools should provide after-school tutoring p"
type textarea "x"
type textarea "I think schools should provide after-school tutoring pr"
type textarea "x"
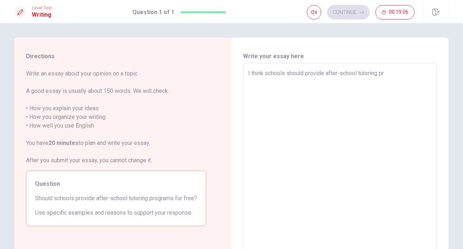
type textarea "I think schools should provide after-school tutoring pro"
type textarea "x"
type textarea "I think schools should provide after-school tutoring prog"
type textarea "x"
type textarea "I think schools should provide after-school tutoring progr"
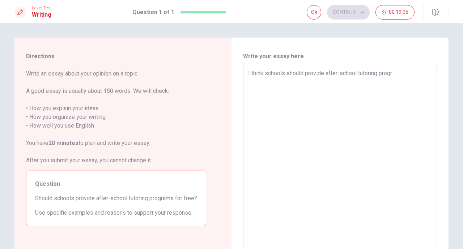
type textarea "x"
type textarea "I think schools should provide after-school tutoring progra"
type textarea "x"
type textarea "I think schools should provide after-school tutoring program"
type textarea "x"
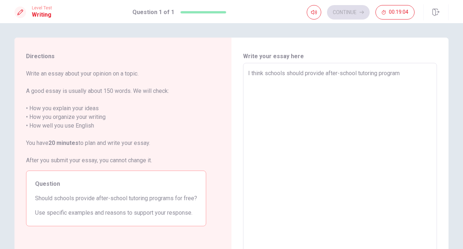
type textarea "I think schools should provide after-school tutoring programs"
type textarea "x"
type textarea "I think schools should provide after-school tutoring programs"
type textarea "x"
type textarea "I think schools should provide after-school tutoring programs f"
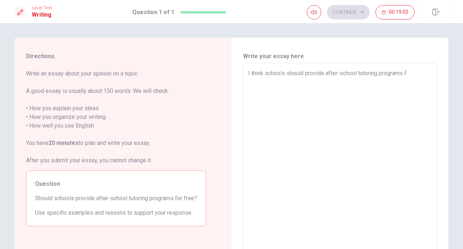
type textarea "x"
type textarea "I think schools should provide after-school tutoring programs fo"
type textarea "x"
type textarea "I think schools should provide after-school tutoring programs for"
type textarea "x"
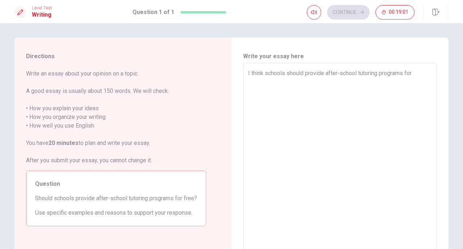
type textarea "I think schools should provide after-school tutoring programs for"
type textarea "x"
type textarea "I think schools should provide after-school tutoring programs for f"
type textarea "x"
type textarea "I think schools should provide after-school tutoring programs for fr"
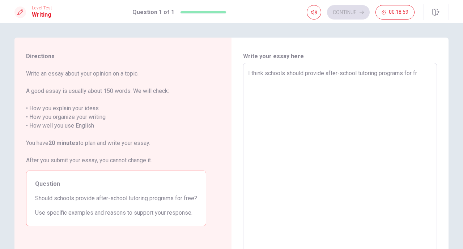
type textarea "x"
type textarea "I think schools should provide after-school tutoring programs for fre"
type textarea "x"
type textarea "I think schools should provide after-school tutoring programs for free"
type textarea "x"
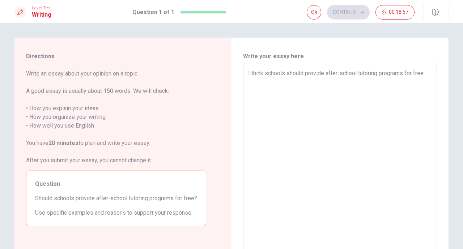
type textarea "I think schools should provide after-school tutoring programs for free."
type textarea "x"
type textarea "I think schools should provide after-school tutoring programs for free."
type textarea "x"
type textarea "I think schools should provide after-school tutoring programs for free. B"
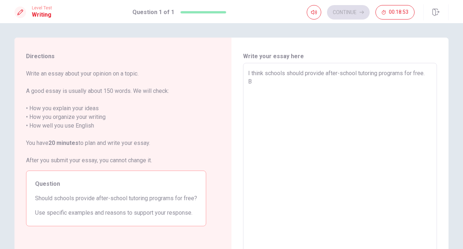
type textarea "x"
type textarea "I think schools should provide after-school tutoring programs for free. Be"
type textarea "x"
type textarea "I think schools should provide after-school tutoring programs for free. Bec"
type textarea "x"
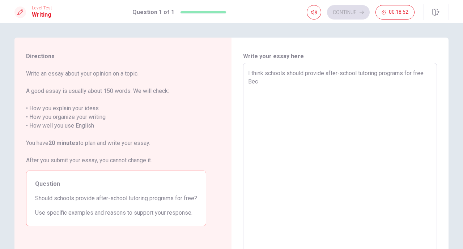
type textarea "I think schools should provide after-school tutoring programs for free. [GEOGRA…"
type textarea "x"
type textarea "I think schools should provide after-school tutoring programs for free. [GEOGRA…"
type textarea "x"
type textarea "I think schools should provide after-school tutoring programs for free. Becaus"
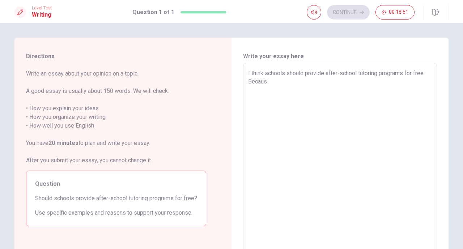
type textarea "x"
type textarea "I think schools should provide after-school tutoring programs for free. Because"
type textarea "x"
type textarea "I think schools should provide after-school tutoring programs for free. Because"
type textarea "x"
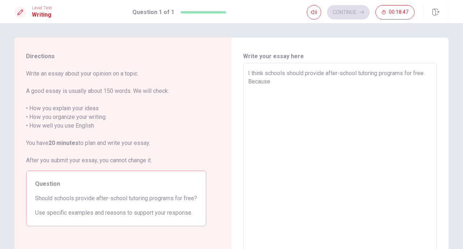
type textarea "I think schools should provide after-school tutoring programs for free. Because…"
type textarea "x"
type textarea "I think schools should provide after-school tutoring programs for free. Because…"
type textarea "x"
type textarea "I think schools should provide after-school tutoring programs for free. Because…"
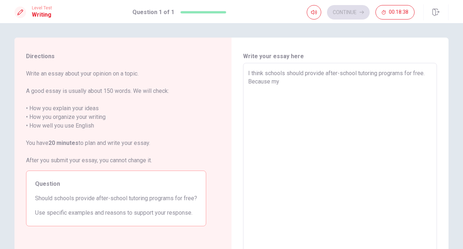
type textarea "x"
type textarea "I think schools should provide after-school tutoring programs for free. Because…"
type textarea "x"
type textarea "I think schools should provide after-school tutoring programs for free. Because…"
type textarea "x"
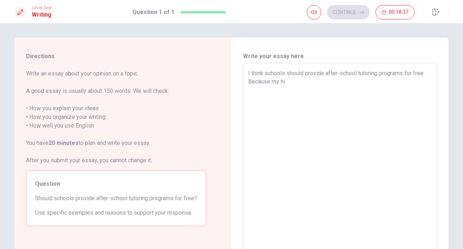
type textarea "I think schools should provide after-school tutoring programs for free. Because…"
type textarea "x"
type textarea "I think schools should provide after-school tutoring programs for free. Because…"
type textarea "x"
type textarea "I think schools should provide after-school tutoring programs for free. Because…"
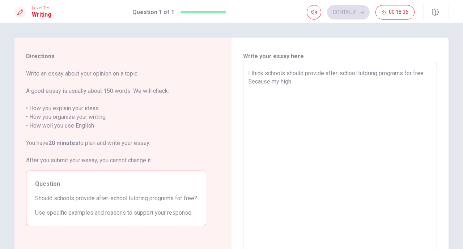
type textarea "x"
type textarea "I think schools should provide after-school tutoring programs for free. Because…"
type textarea "x"
type textarea "I think schools should provide after-school tutoring programs for free. Because…"
type textarea "x"
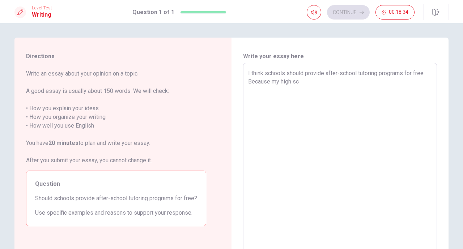
type textarea "I think schools should provide after-school tutoring programs for free. Because…"
type textarea "x"
type textarea "I think schools should provide after-school tutoring programs for free. Because…"
type textarea "x"
type textarea "I think schools should provide after-school tutoring programs for free. Because…"
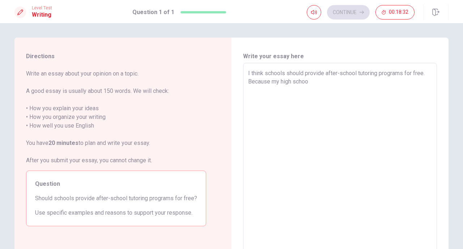
type textarea "x"
type textarea "I think schools should provide after-school tutoring programs for free. Because…"
type textarea "x"
type textarea "I think schools should provide after-school tutoring programs for free. Because…"
type textarea "x"
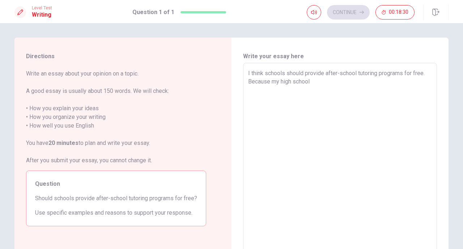
type textarea "I think schools should provide after-school tutoring programs for free. Because…"
type textarea "x"
type textarea "I think schools should provide after-school tutoring programs for free. Because…"
type textarea "x"
type textarea "I think schools should provide after-school tutoring programs for free. Because…"
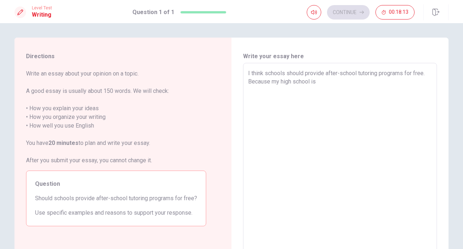
type textarea "x"
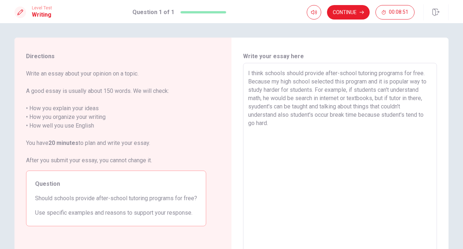
click at [289, 126] on textarea "I think schools should provide after-school tutoring programs for free. Because…" at bounding box center [340, 163] width 184 height 188
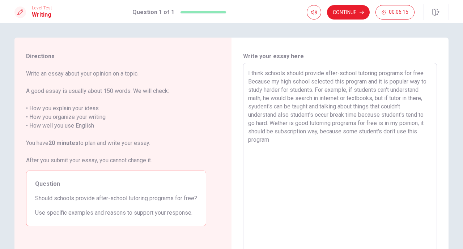
click at [339, 132] on textarea "I think schools should provide after-school tutoring programs for free. Because…" at bounding box center [340, 163] width 184 height 188
click at [310, 145] on textarea "I think schools should provide after-school tutoring programs for free. Because…" at bounding box center [340, 163] width 184 height 188
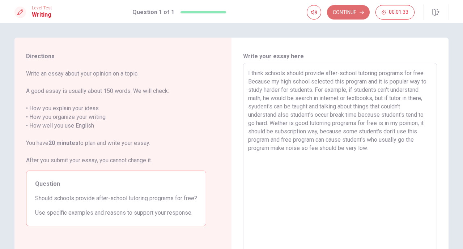
click at [355, 12] on button "Continue" at bounding box center [348, 12] width 43 height 14
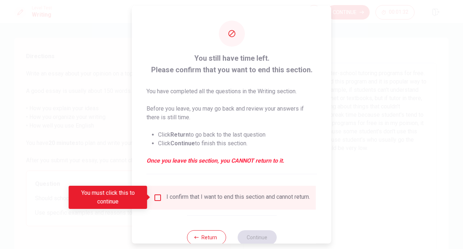
click at [155, 199] on input "You must click this to continue" at bounding box center [157, 197] width 9 height 9
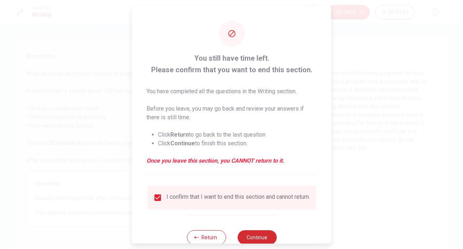
click at [266, 242] on button "Continue" at bounding box center [256, 237] width 39 height 14
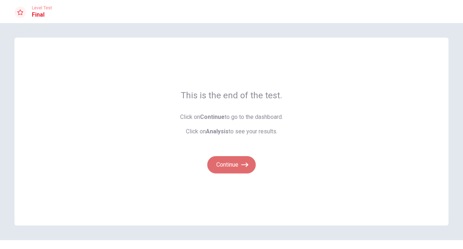
click at [227, 168] on button "Continue" at bounding box center [231, 164] width 48 height 17
